Goal: Browse casually: Explore the website without a specific task or goal

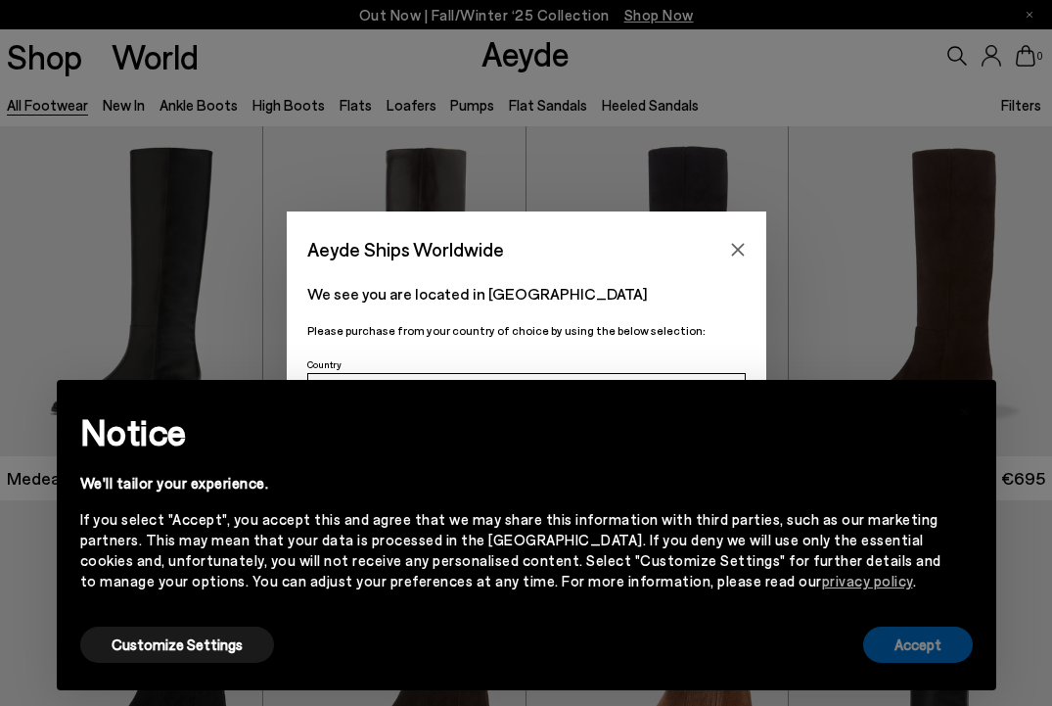
click at [911, 643] on button "Accept" at bounding box center [919, 645] width 110 height 36
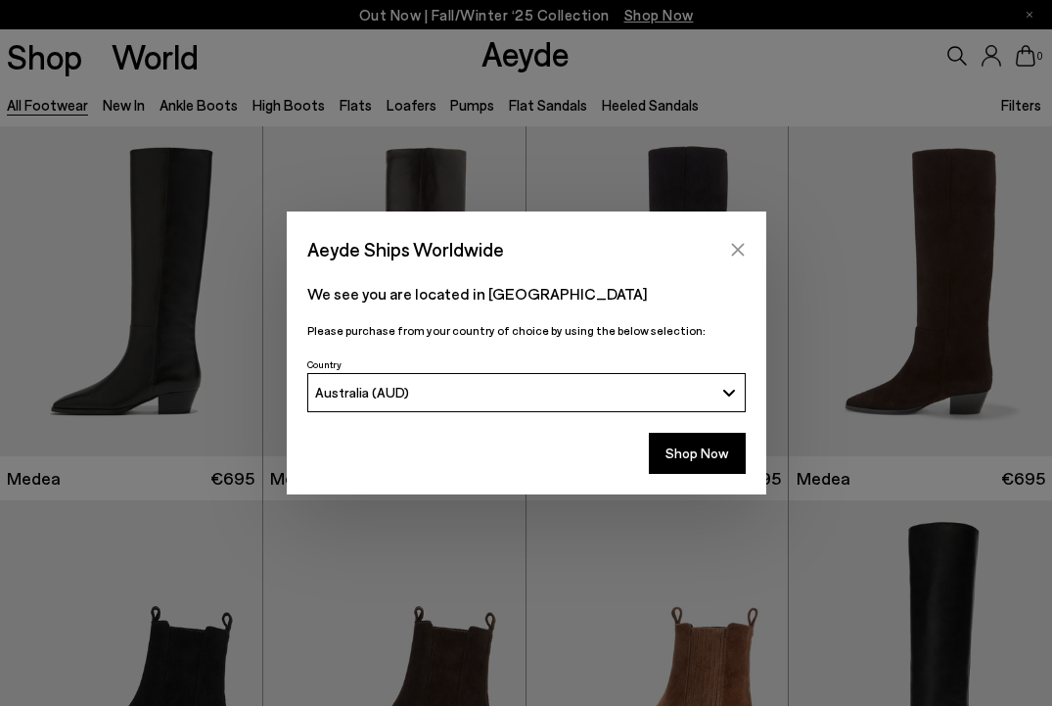
click at [743, 237] on button "Close" at bounding box center [738, 249] width 29 height 29
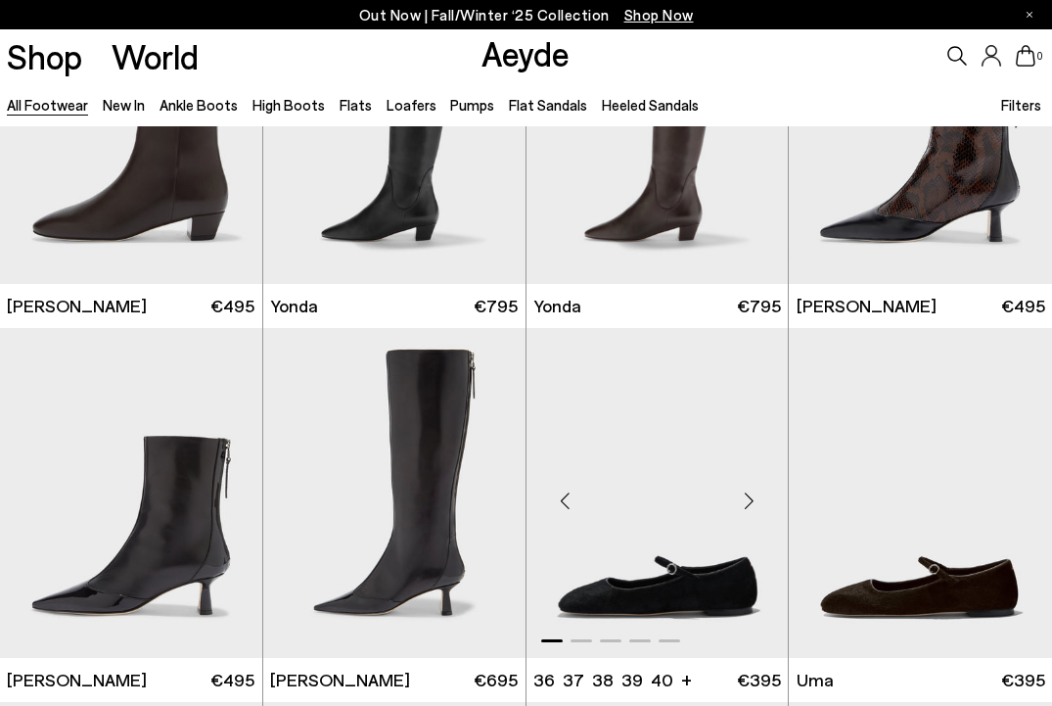
scroll to position [3389, 0]
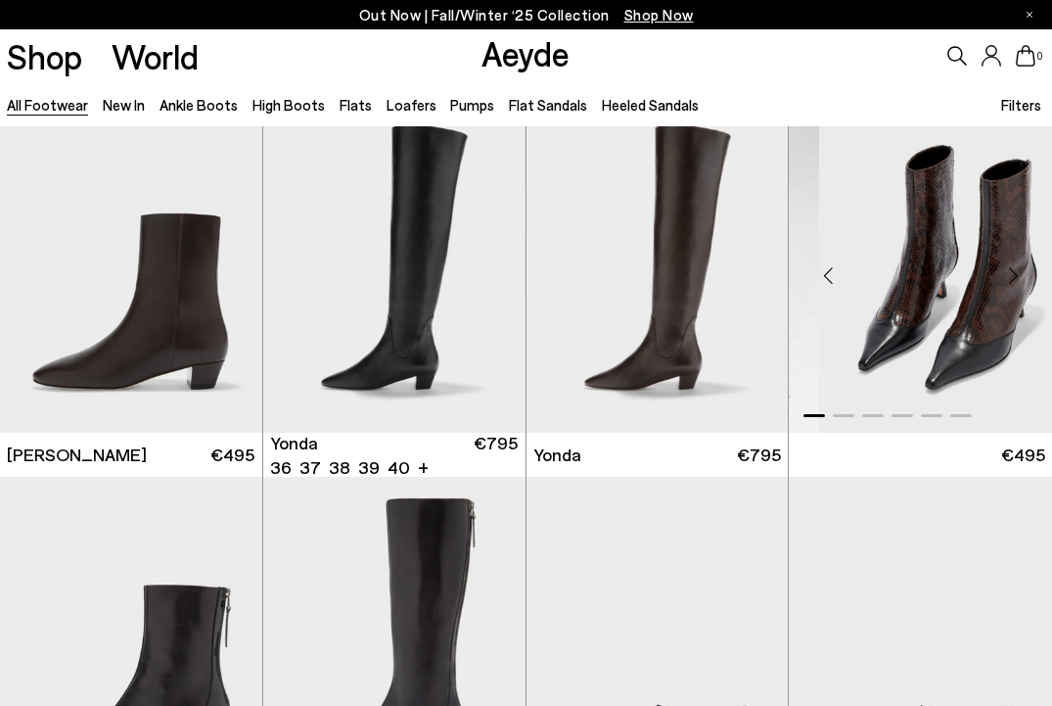
click at [478, 449] on div at bounding box center [526, 120] width 1052 height 6766
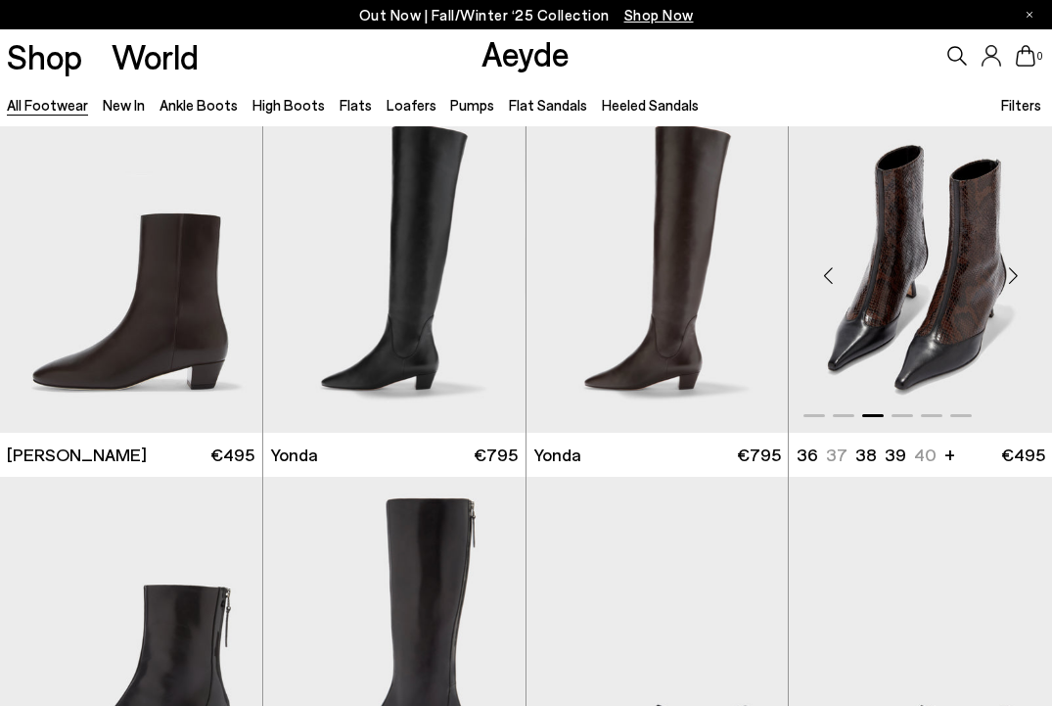
click at [990, 352] on img "3 / 6" at bounding box center [920, 268] width 263 height 330
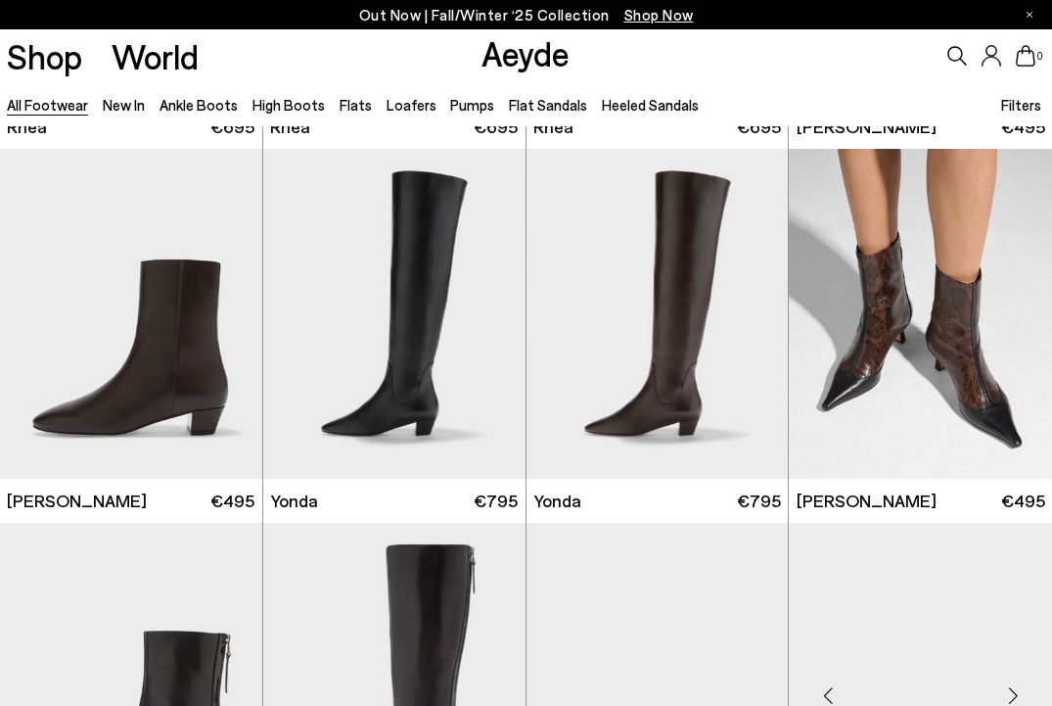
scroll to position [3338, 0]
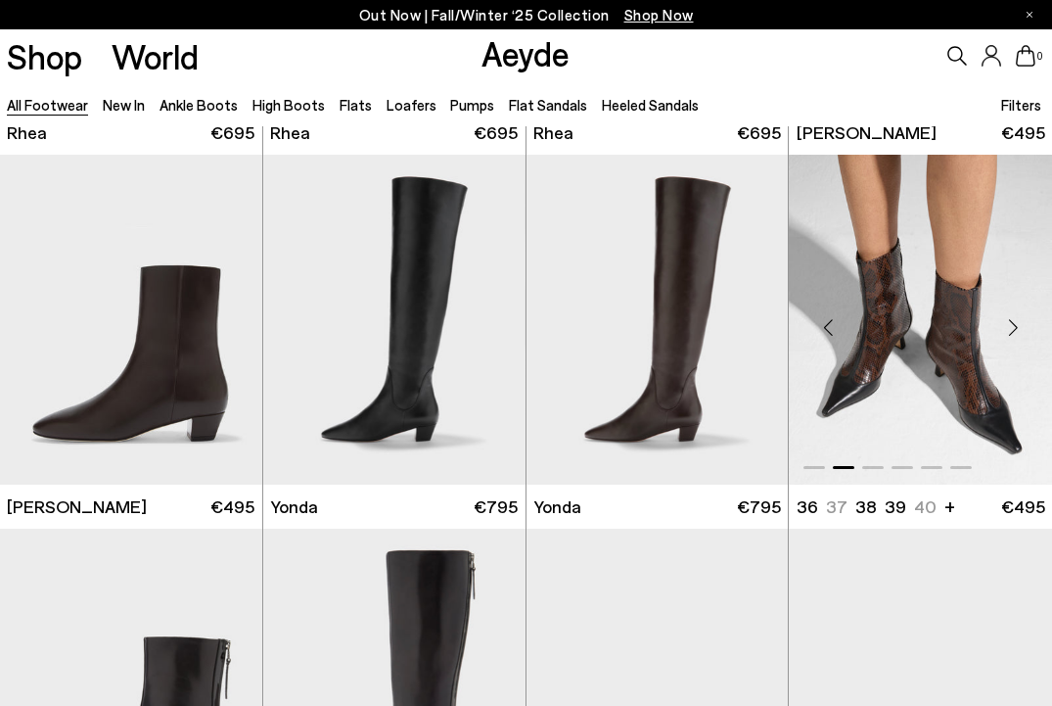
click at [993, 401] on img "2 / 6" at bounding box center [920, 320] width 263 height 330
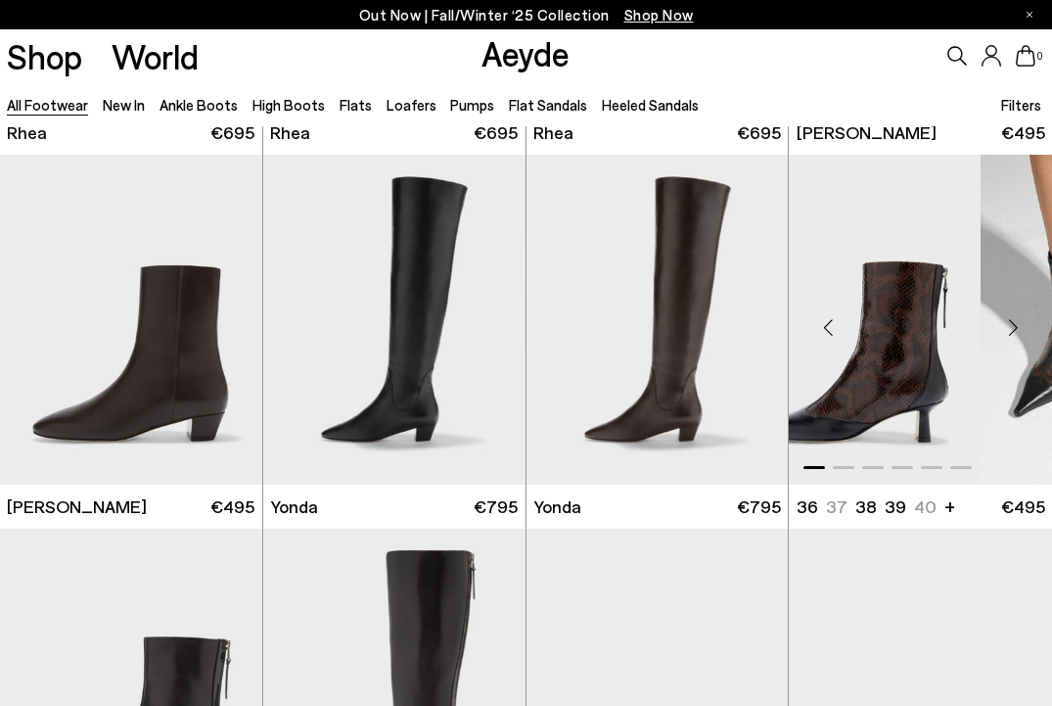
click at [865, 401] on img "1 / 6" at bounding box center [849, 320] width 263 height 330
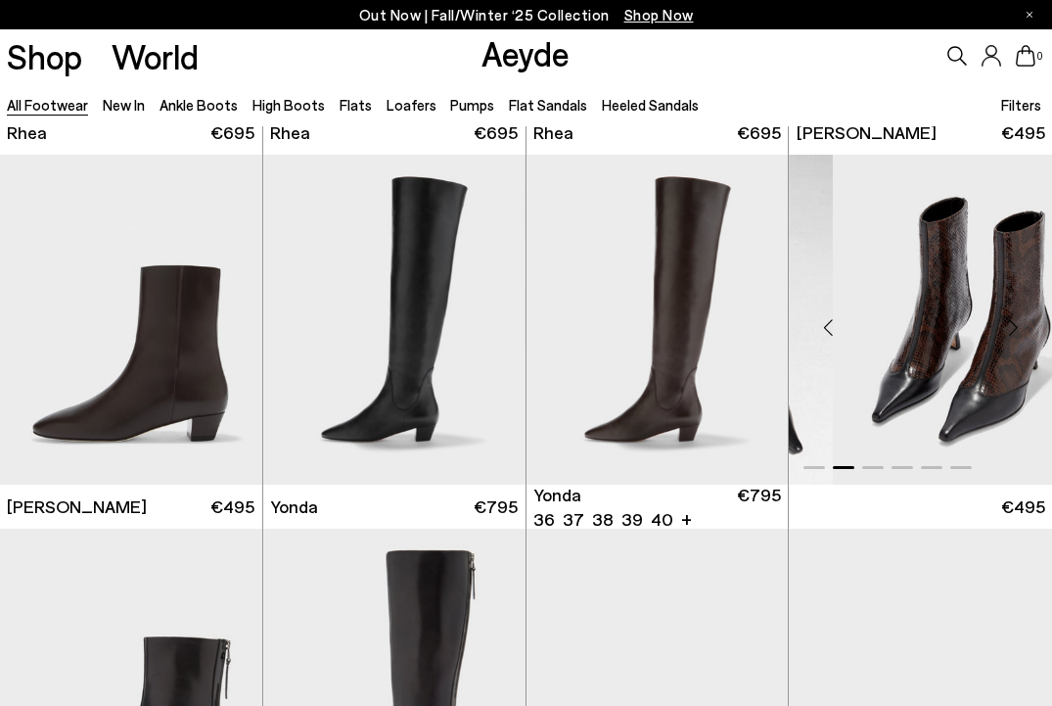
click at [736, 403] on div at bounding box center [526, 172] width 1052 height 6766
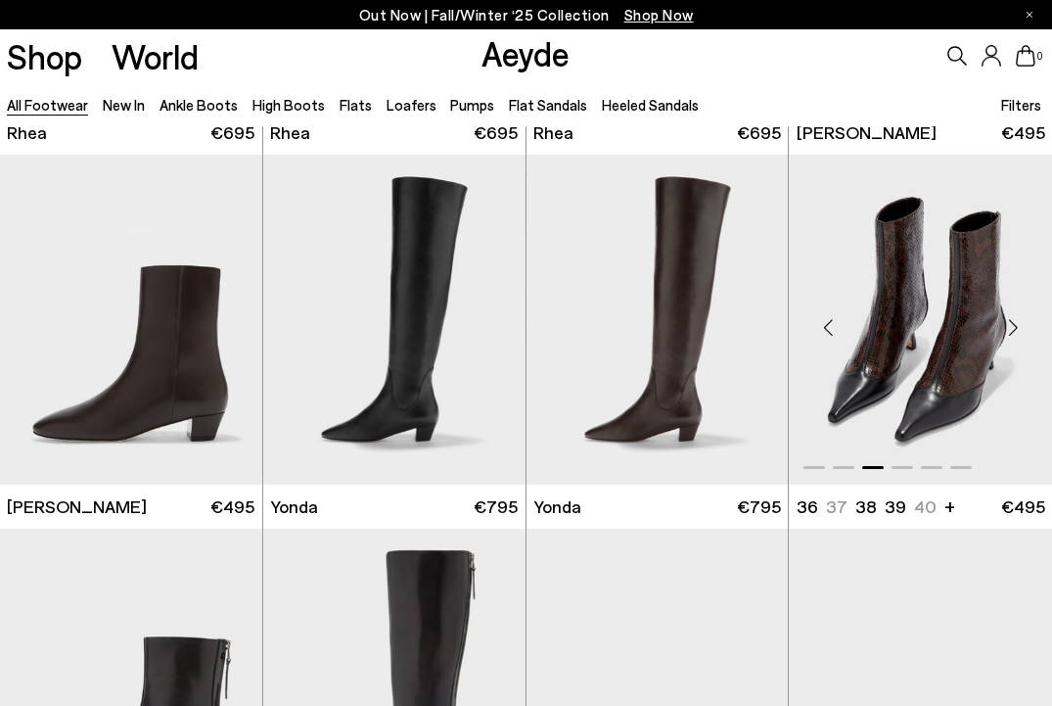
click at [766, 398] on div at bounding box center [526, 172] width 1052 height 6766
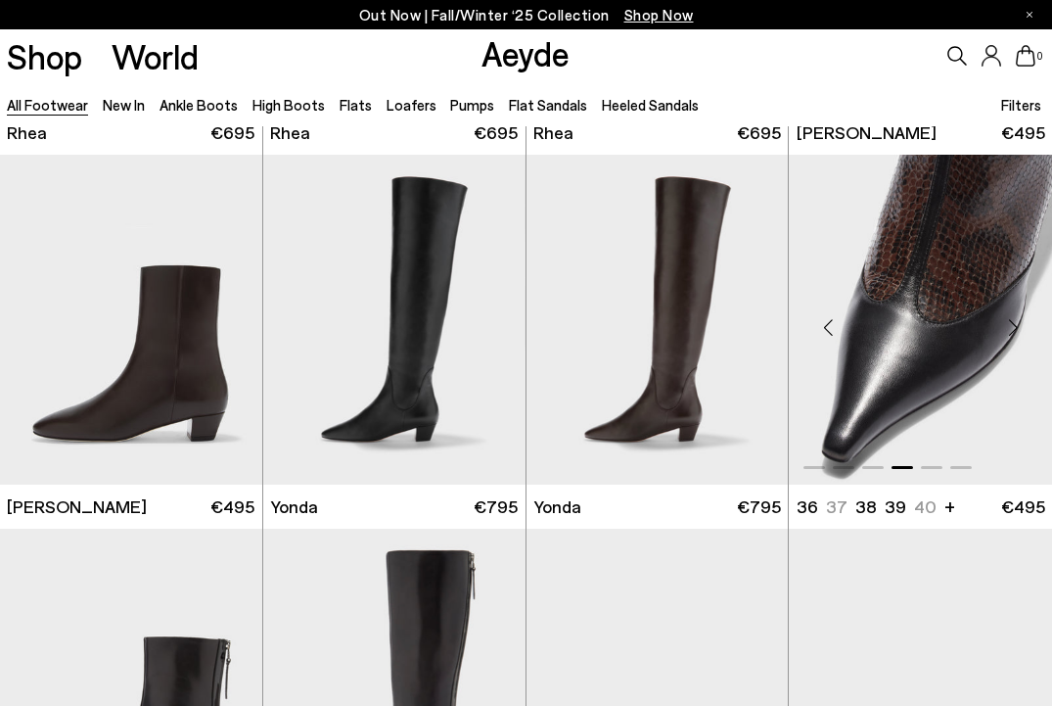
click at [754, 397] on div at bounding box center [526, 172] width 1052 height 6766
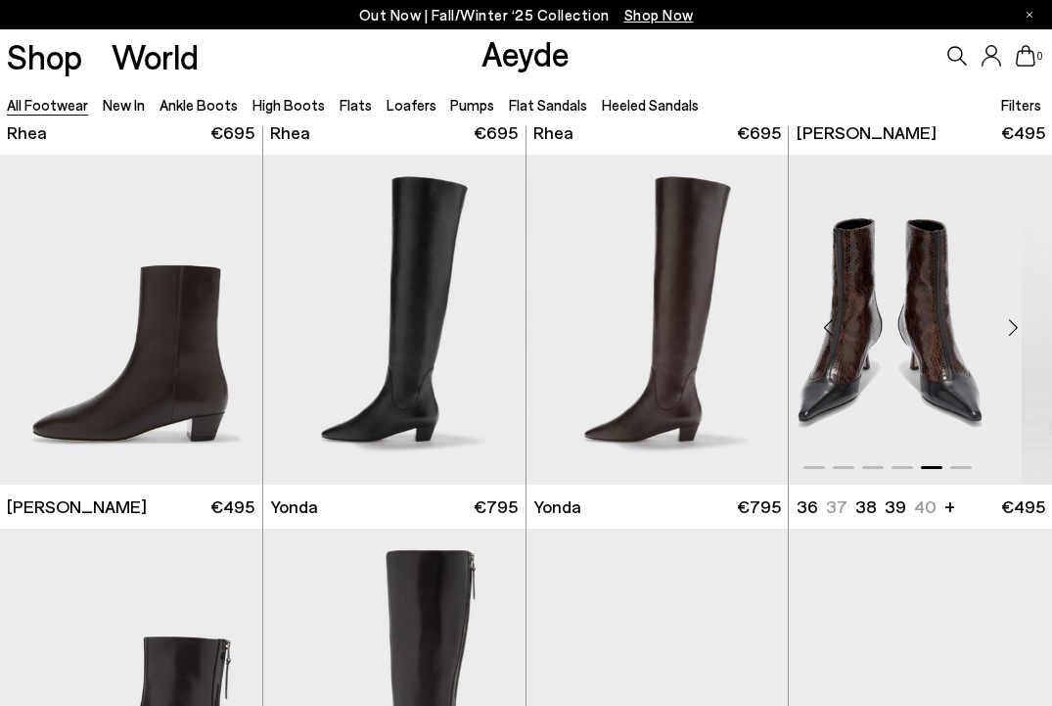
click at [773, 392] on div at bounding box center [526, 172] width 1052 height 6766
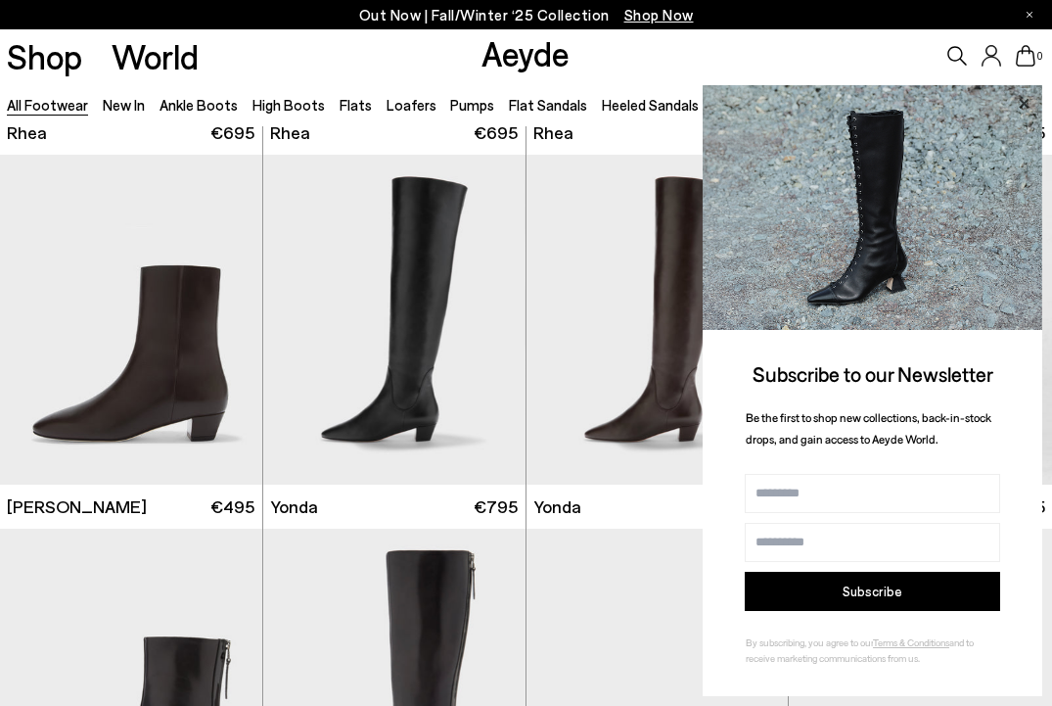
click at [1023, 99] on icon at bounding box center [1023, 103] width 25 height 25
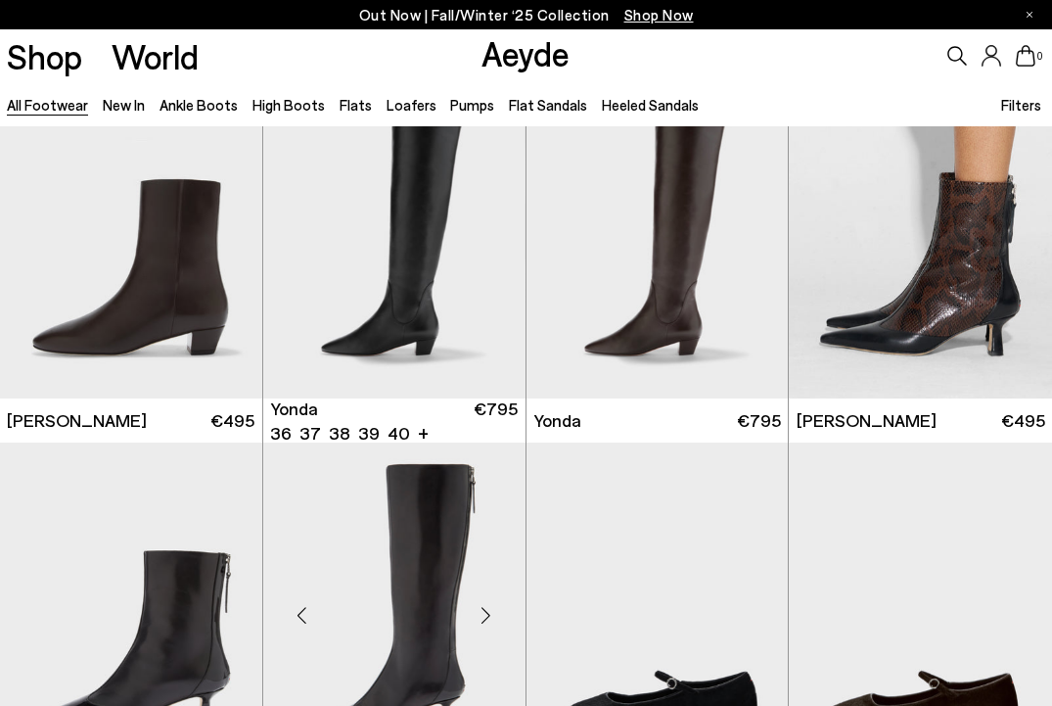
scroll to position [3765, 0]
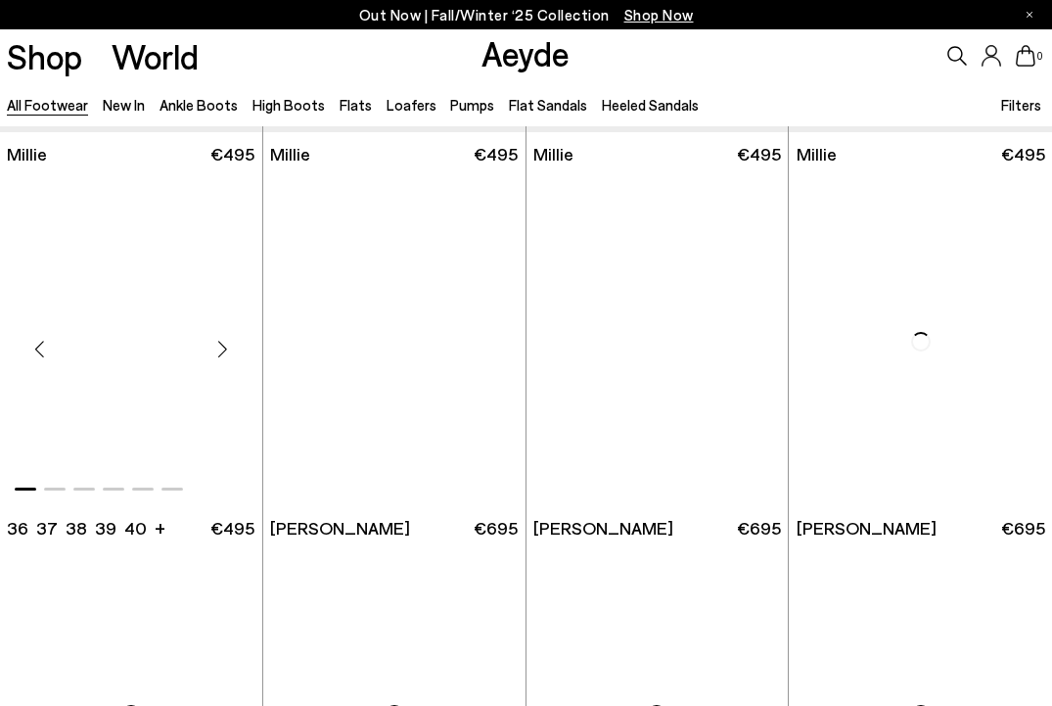
scroll to position [7162, 0]
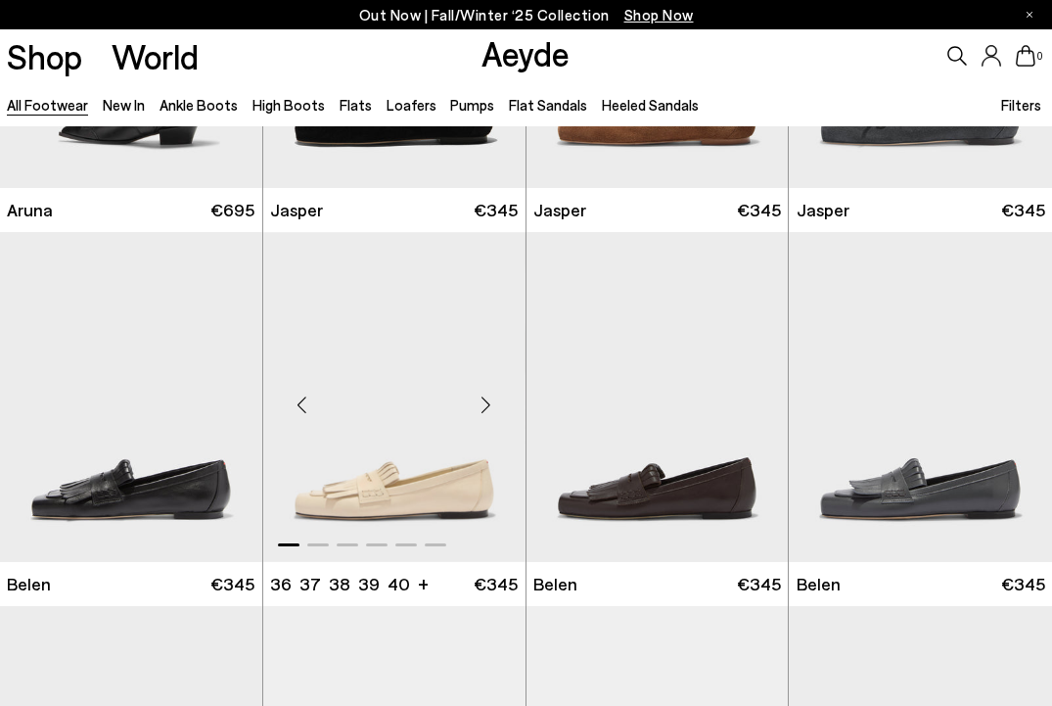
scroll to position [12524, 0]
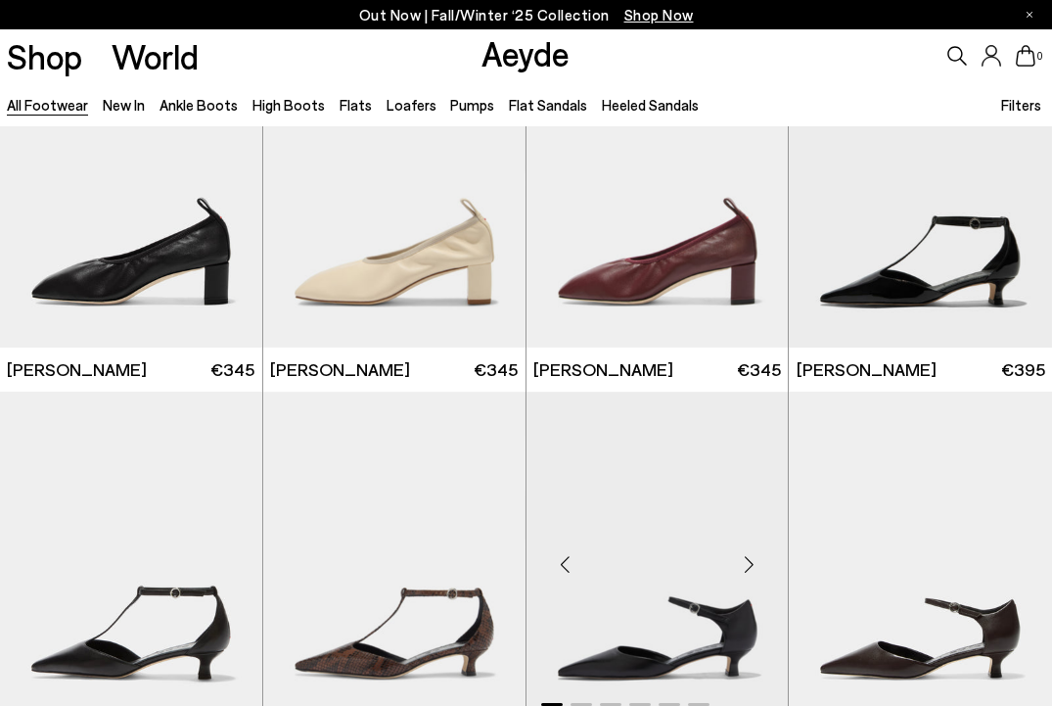
scroll to position [16108, 0]
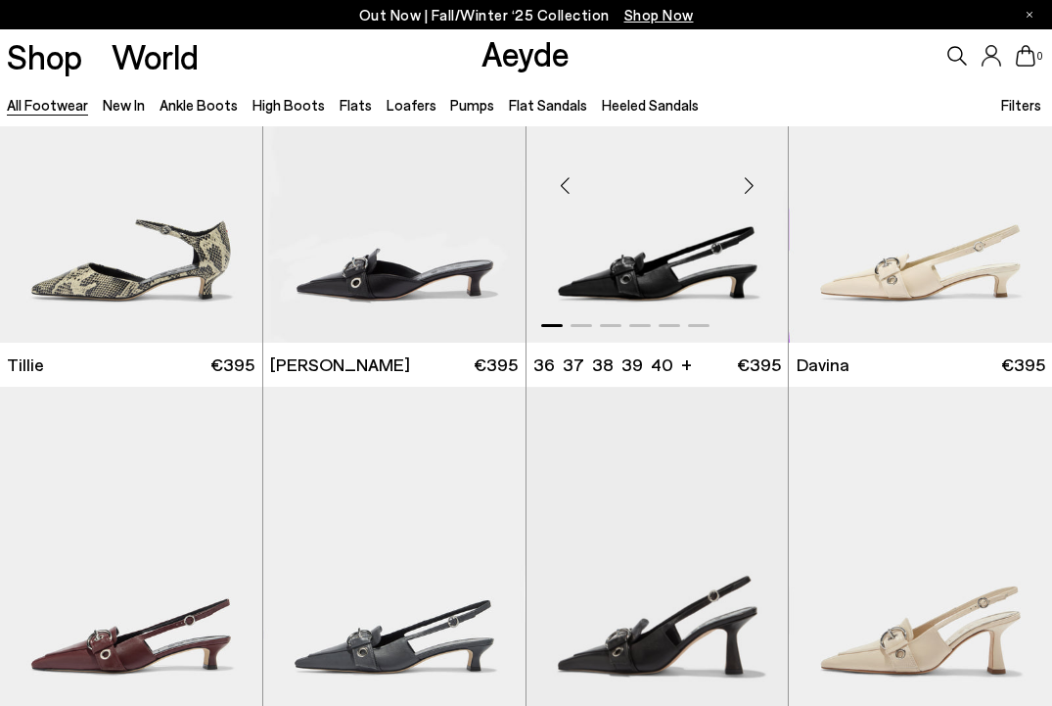
scroll to position [16197, 0]
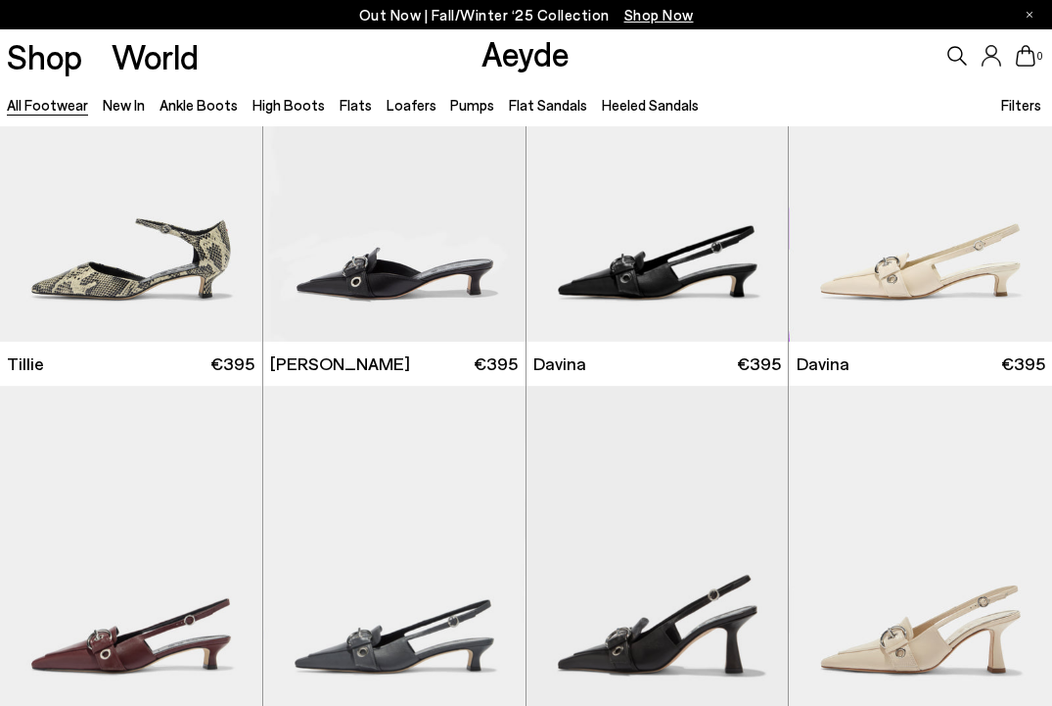
drag, startPoint x: 194, startPoint y: 541, endPoint x: -7, endPoint y: 516, distance: 202.3
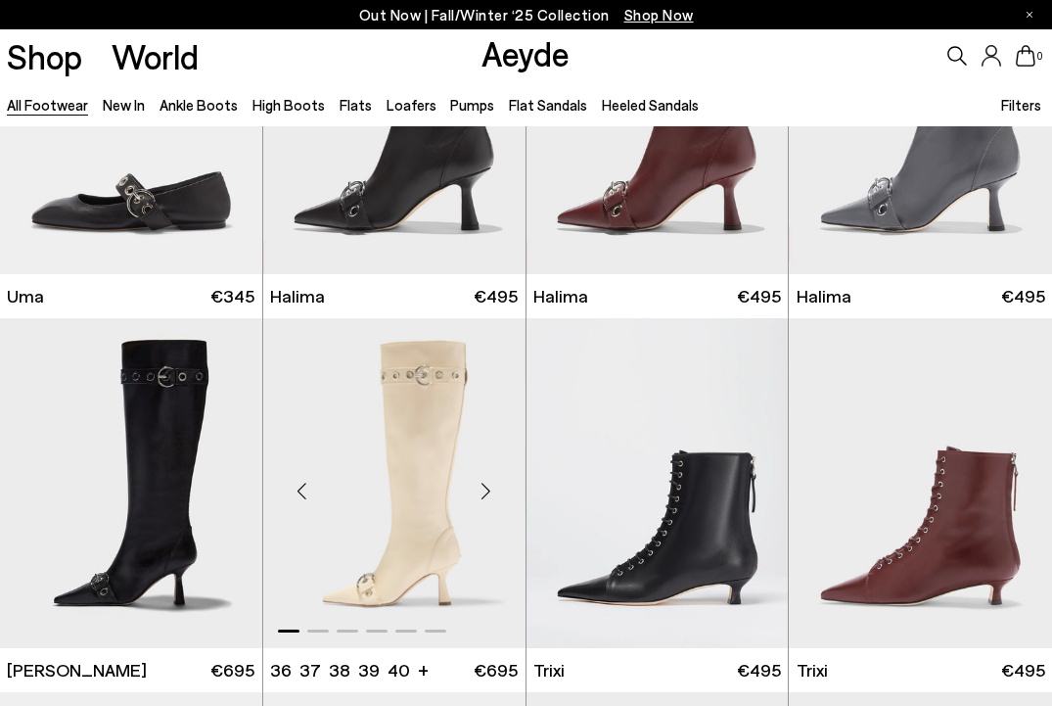
scroll to position [16751, 0]
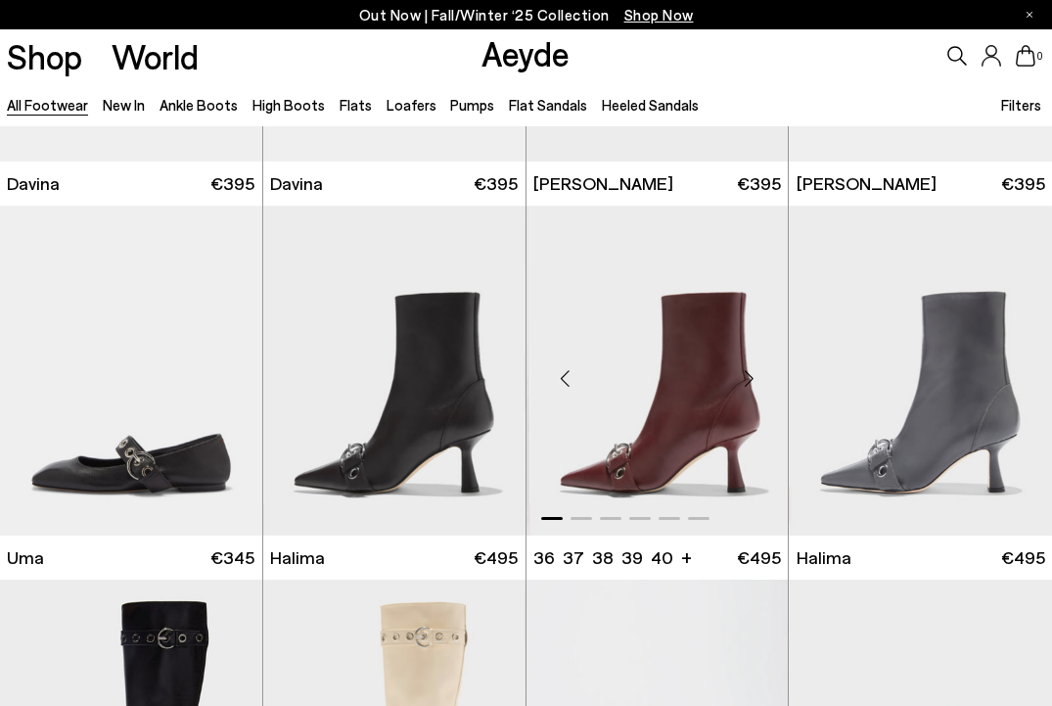
click at [693, 475] on img "1 / 6" at bounding box center [661, 371] width 262 height 330
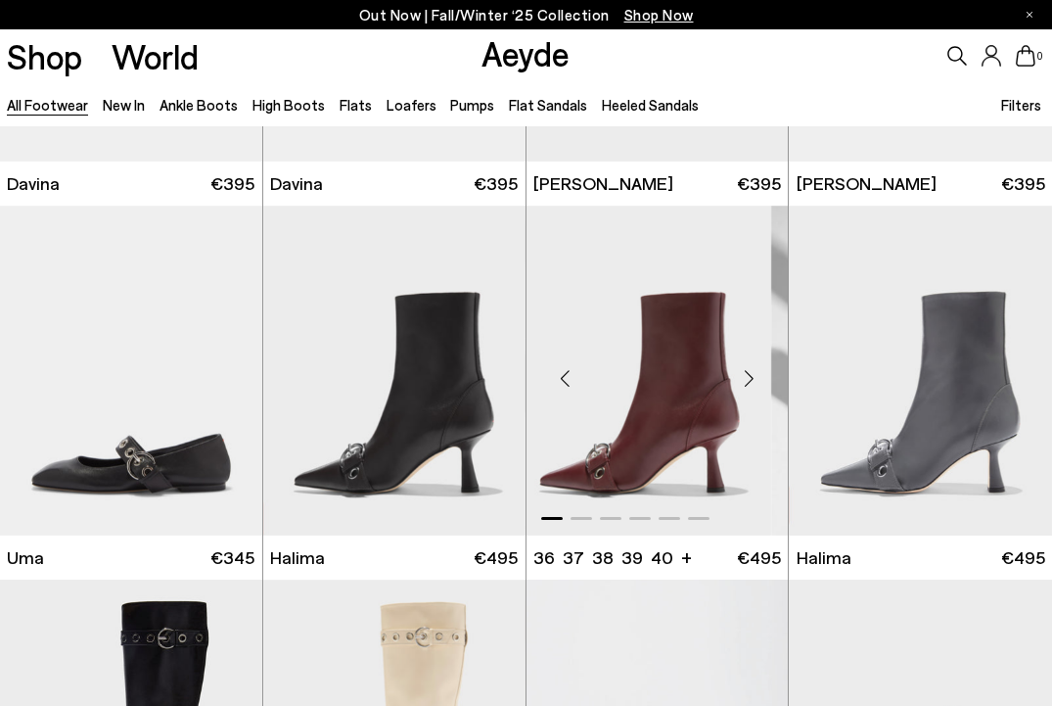
click at [634, 560] on div "+" at bounding box center [658, 393] width 263 height 374
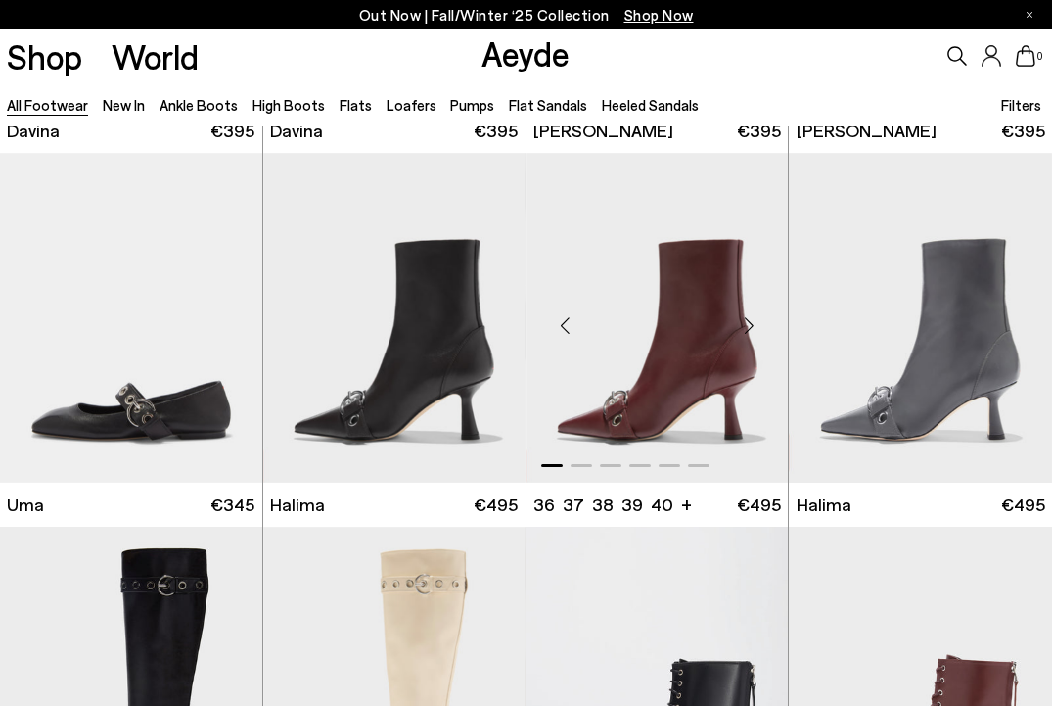
scroll to position [16797, 0]
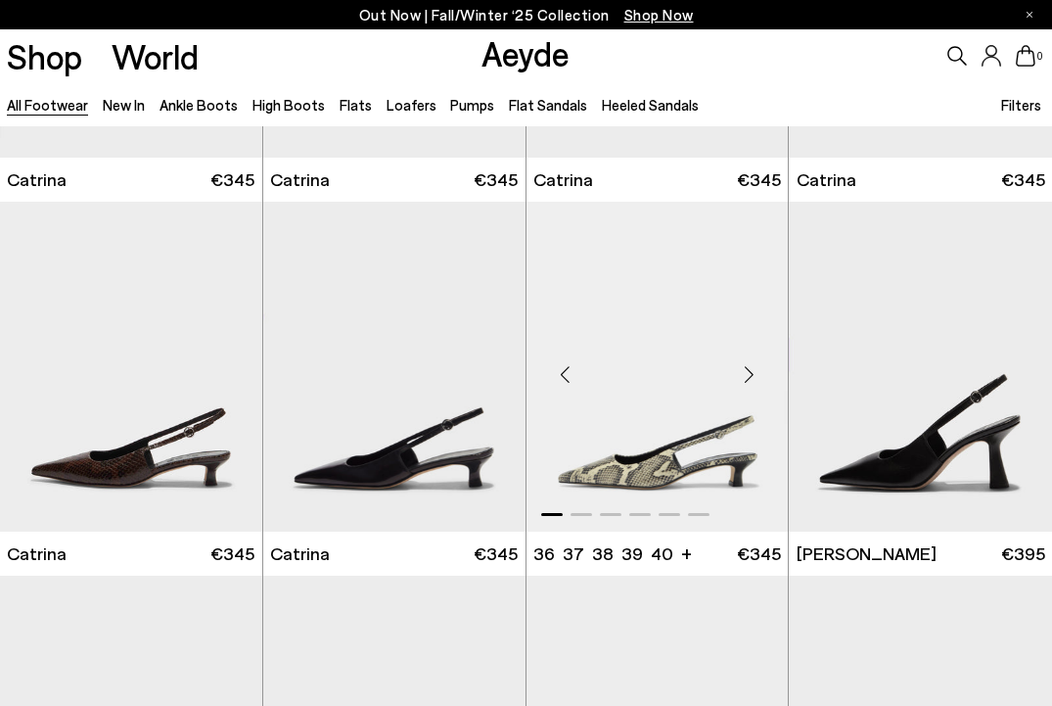
scroll to position [22825, 0]
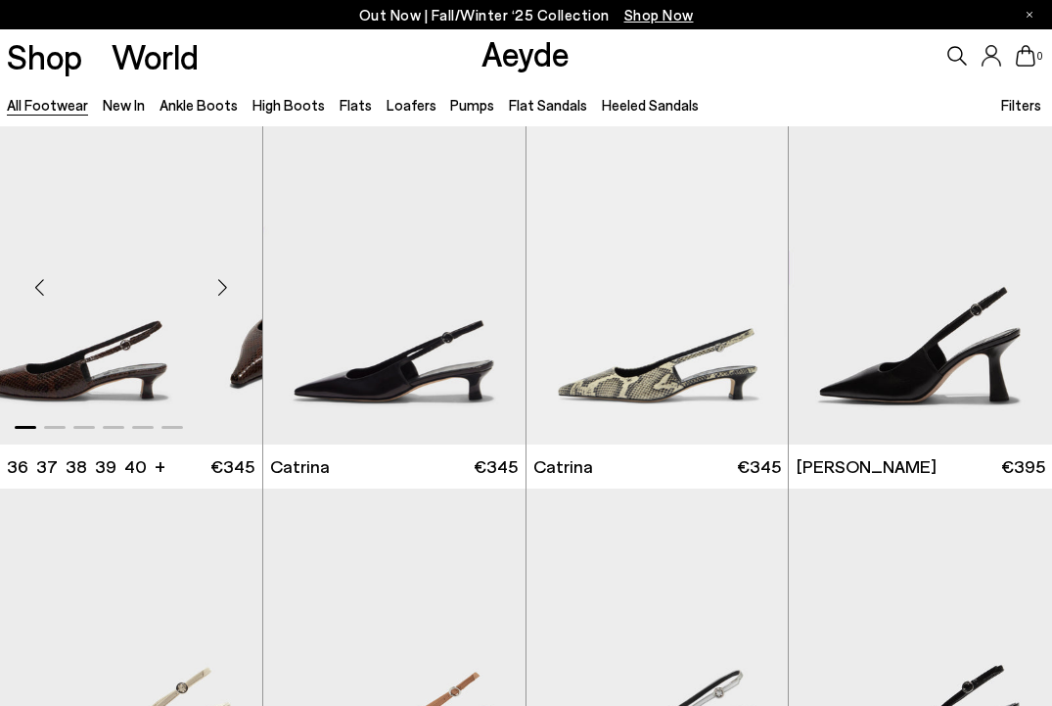
click at [30, 426] on div at bounding box center [131, 280] width 262 height 330
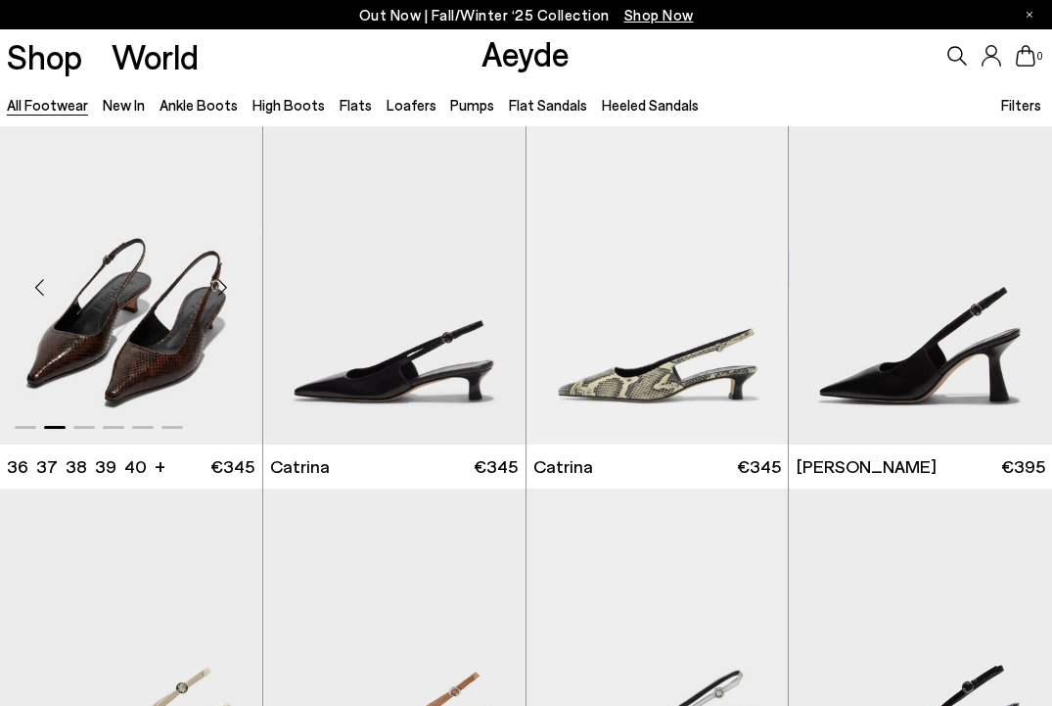
click at [192, 358] on img "2 / 6" at bounding box center [126, 280] width 262 height 330
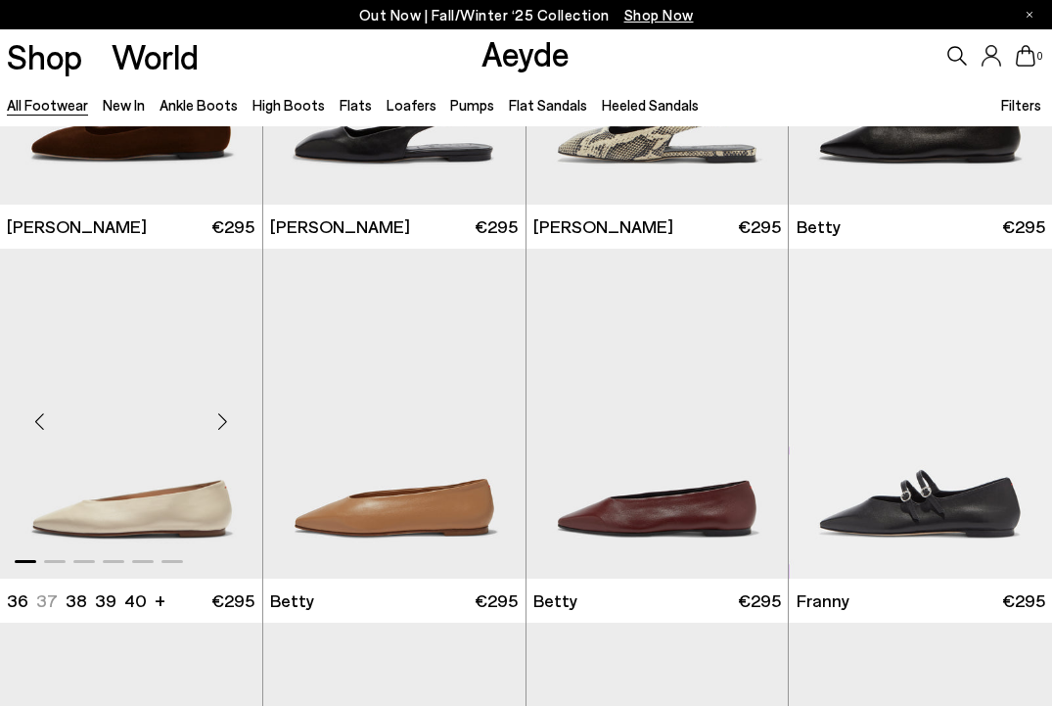
scroll to position [24702, 0]
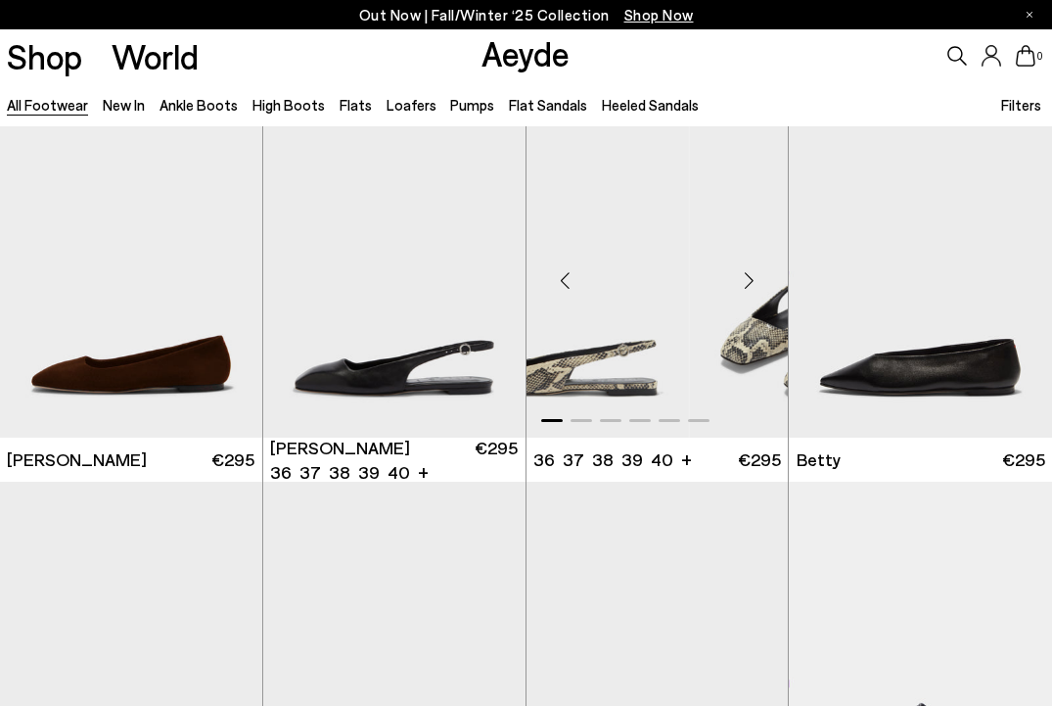
click at [666, 365] on img "1 / 6" at bounding box center [558, 273] width 262 height 330
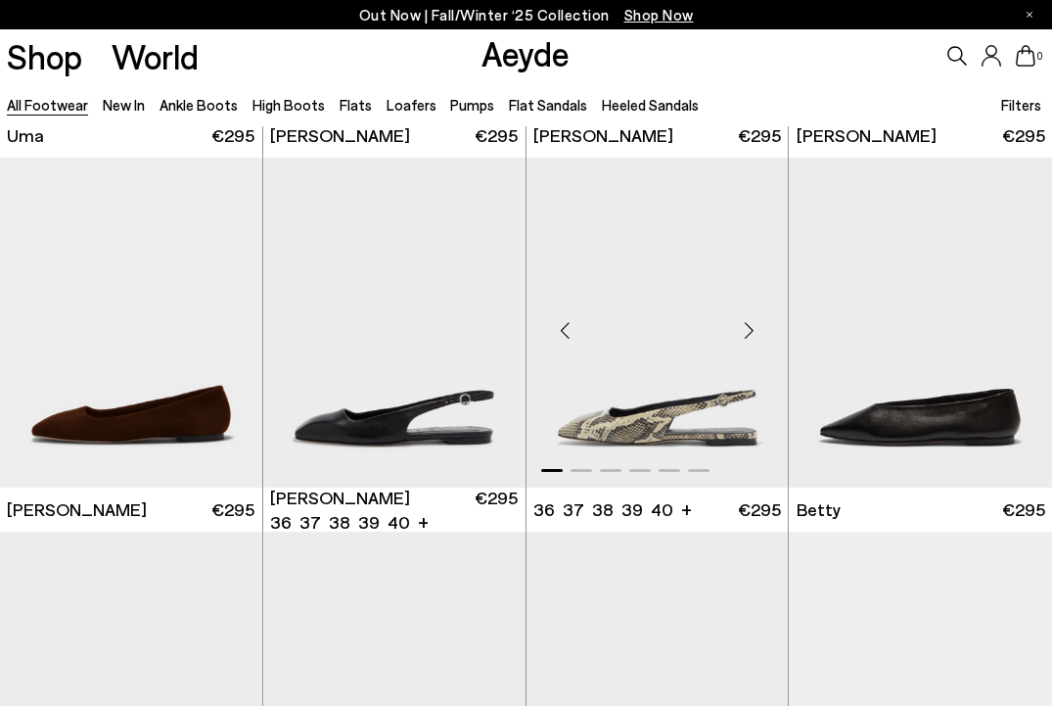
scroll to position [24650, 0]
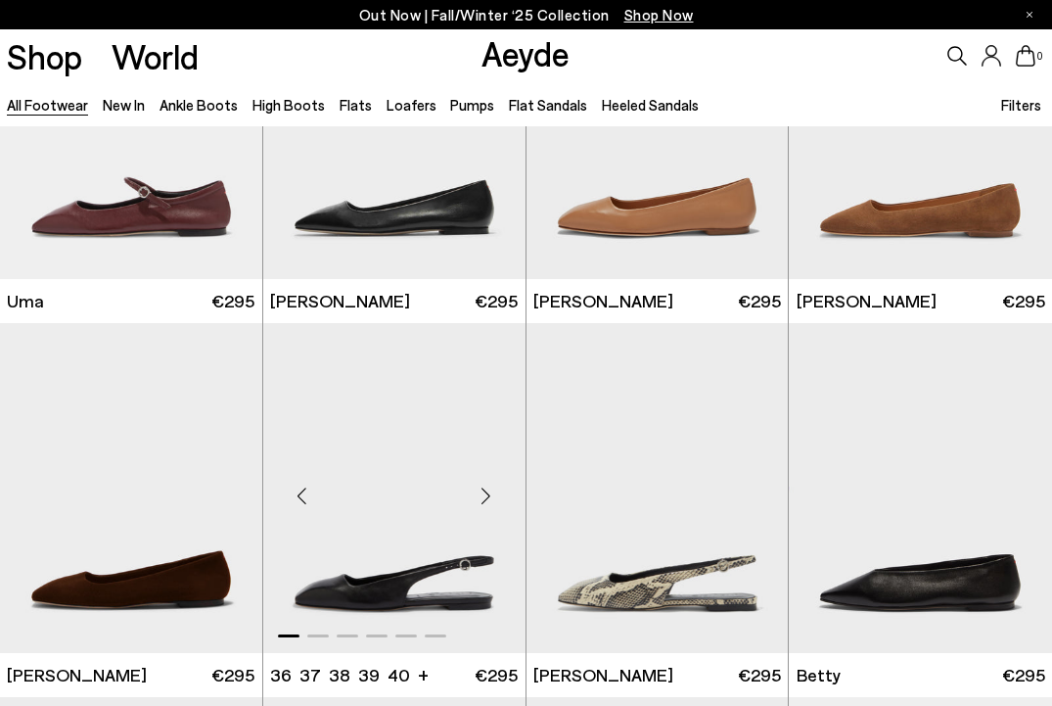
scroll to position [24556, 0]
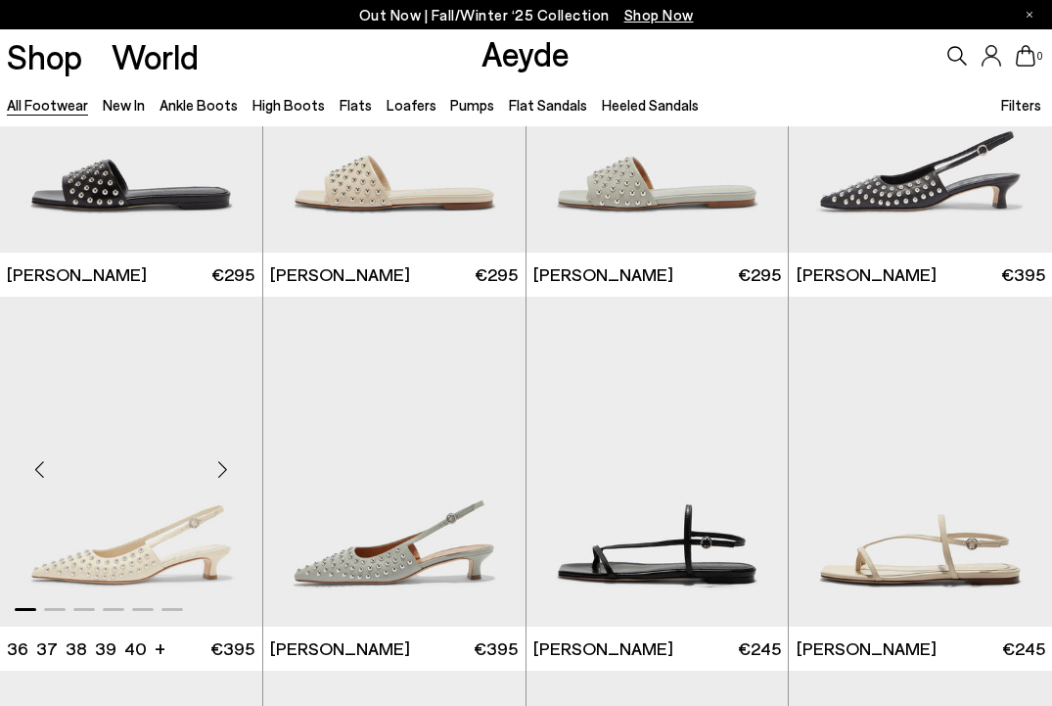
scroll to position [29133, 0]
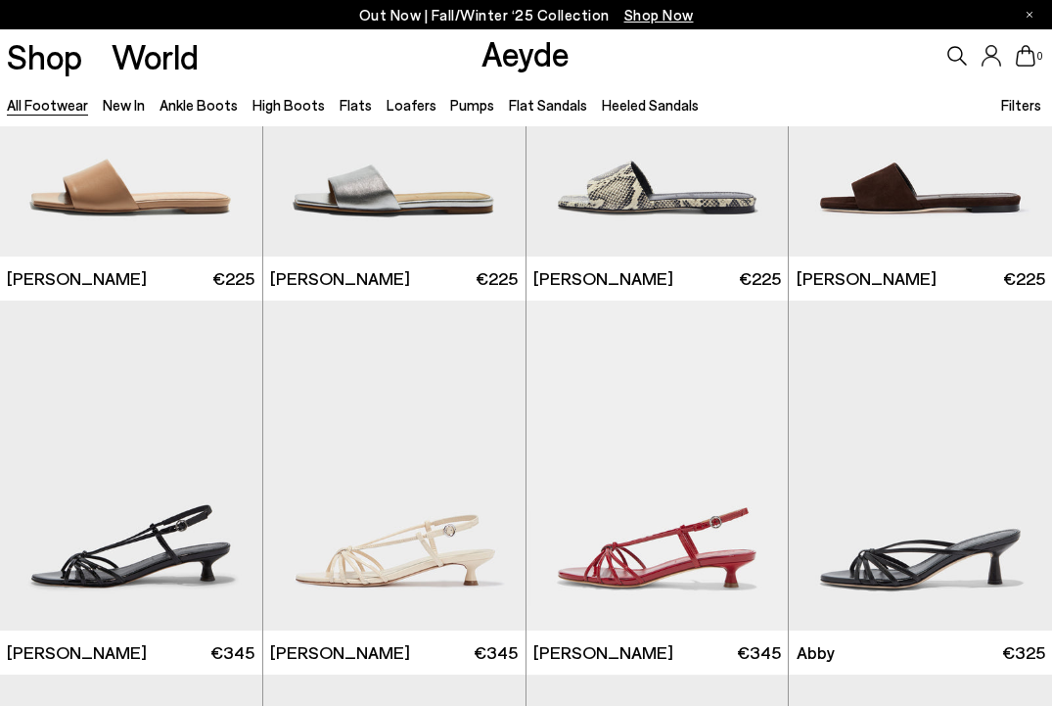
scroll to position [30634, 0]
